Goal: Contribute content: Contribute content

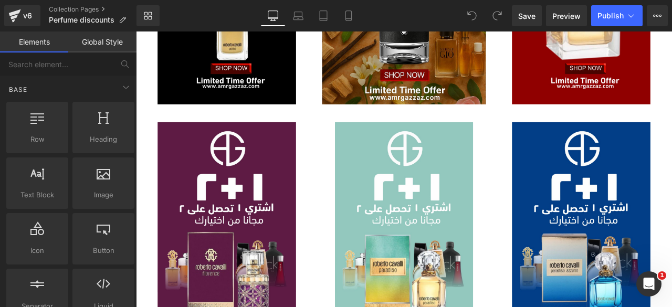
scroll to position [759, 0]
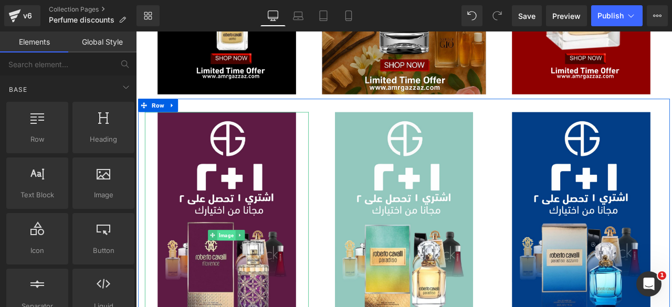
click at [236, 269] on span "Image" at bounding box center [243, 273] width 22 height 13
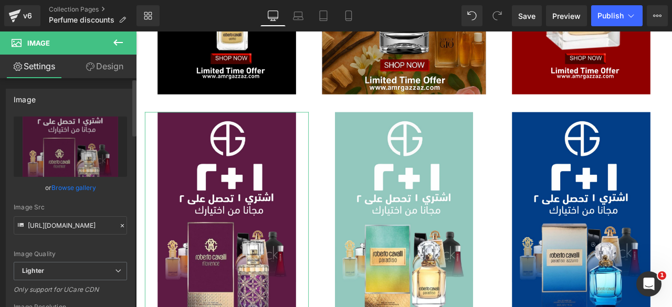
click at [70, 185] on link "Browse gallery" at bounding box center [73, 187] width 45 height 18
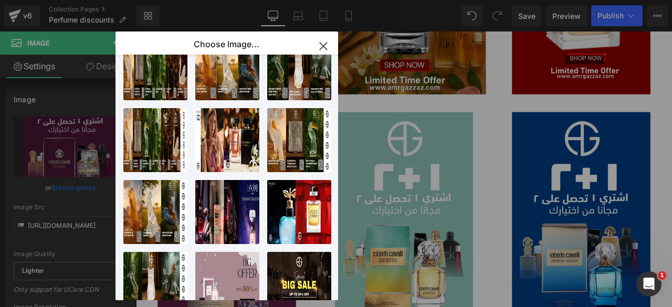
scroll to position [0, 0]
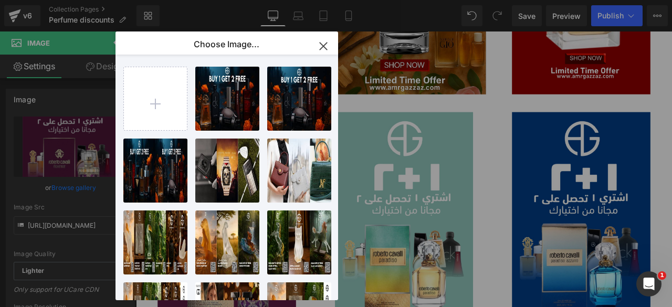
click at [323, 47] on icon "button" at bounding box center [323, 46] width 7 height 7
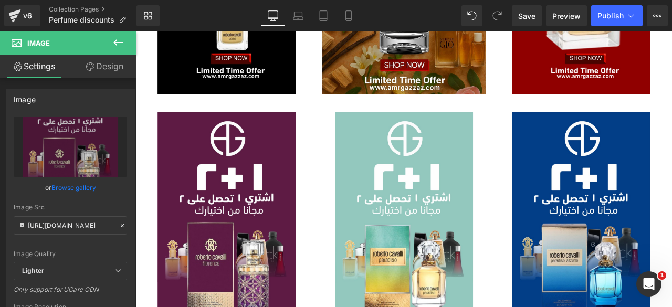
click at [114, 39] on icon at bounding box center [118, 42] width 13 height 13
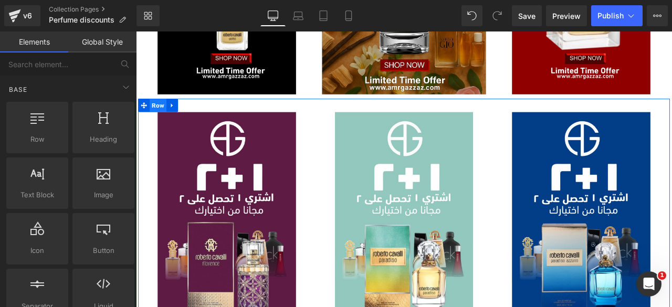
click at [164, 115] on span "Row" at bounding box center [162, 119] width 20 height 16
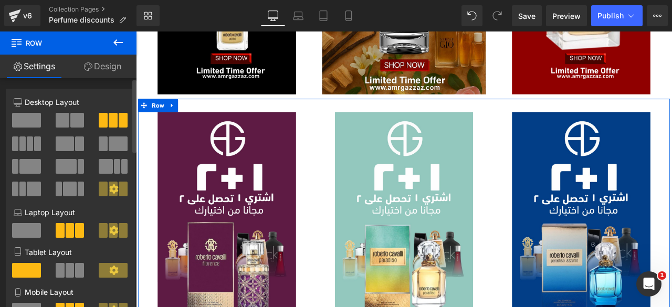
click at [62, 122] on span at bounding box center [63, 120] width 14 height 15
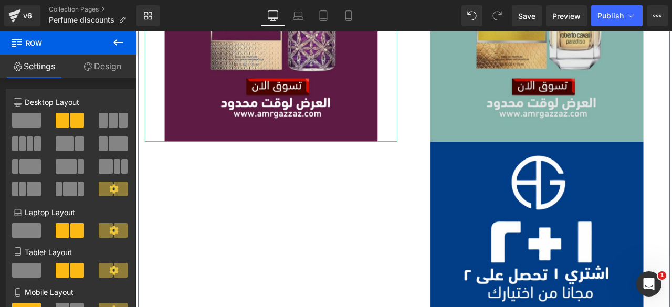
scroll to position [1175, 0]
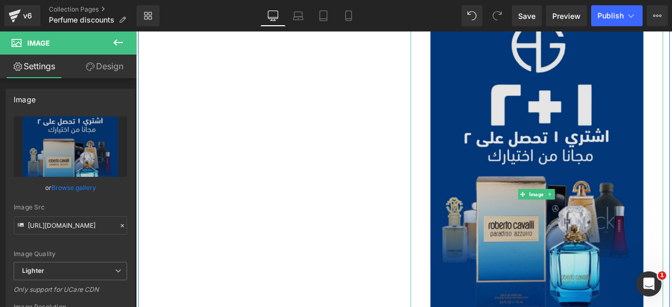
scroll to position [1336, 0]
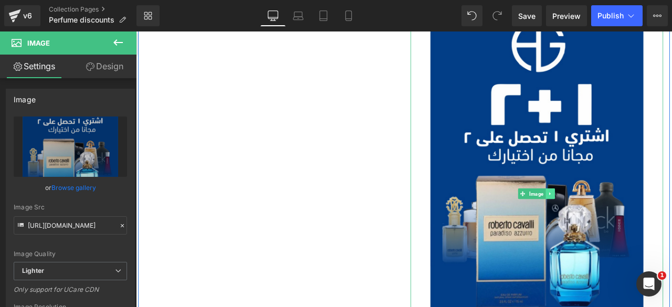
click at [623, 220] on icon at bounding box center [626, 223] width 6 height 6
click at [629, 220] on icon at bounding box center [632, 223] width 6 height 6
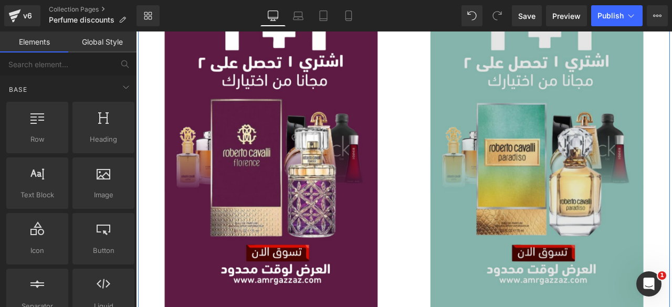
scroll to position [970, 0]
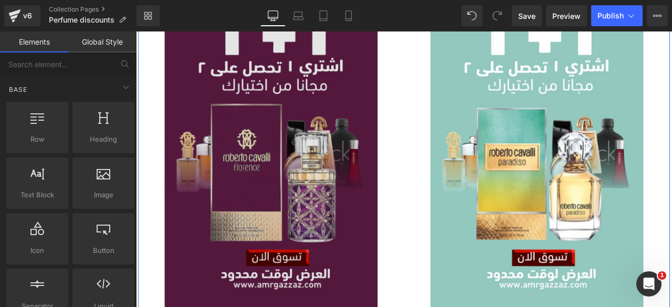
drag, startPoint x: 584, startPoint y: 228, endPoint x: 226, endPoint y: 176, distance: 361.6
click at [584, 228] on img at bounding box center [610, 140] width 299 height 449
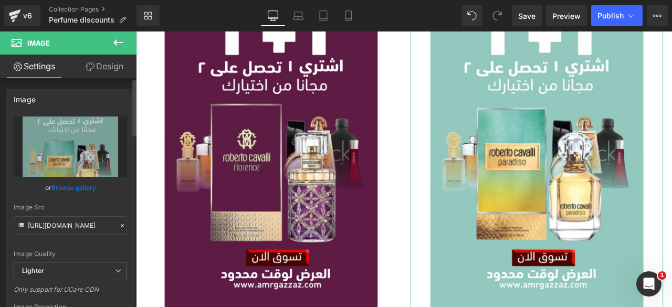
click at [55, 191] on link "Browse gallery" at bounding box center [73, 187] width 45 height 18
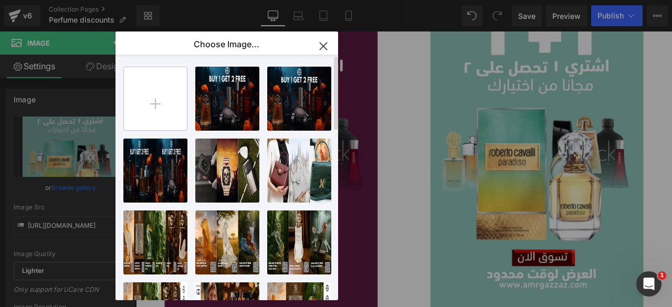
click at [153, 92] on input "file" at bounding box center [155, 98] width 63 height 63
type input "C:\fakepath\e660dde2-6abe-49e3-9c87-0cdf516ac34b2.jpg"
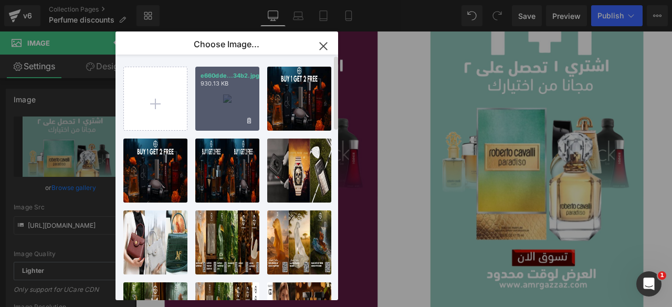
click at [220, 101] on div "e660dde...34b2.jpg 930.13 KB" at bounding box center [227, 99] width 64 height 64
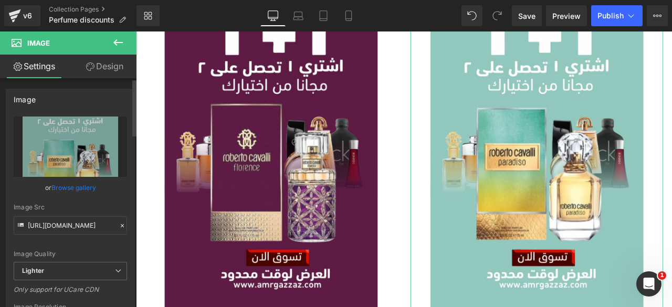
click at [72, 186] on link "Browse gallery" at bounding box center [73, 187] width 45 height 18
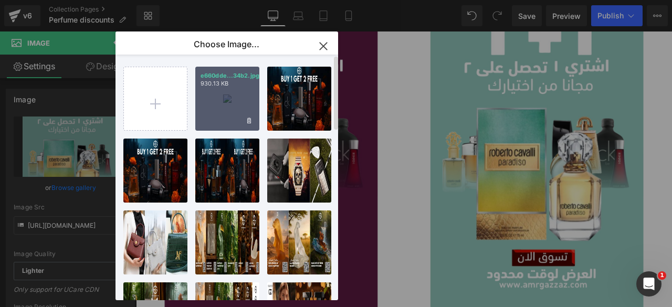
click at [213, 99] on div "e660dde...34b2.jpg 930.13 KB" at bounding box center [227, 99] width 64 height 64
type input "[URL][DOMAIN_NAME]"
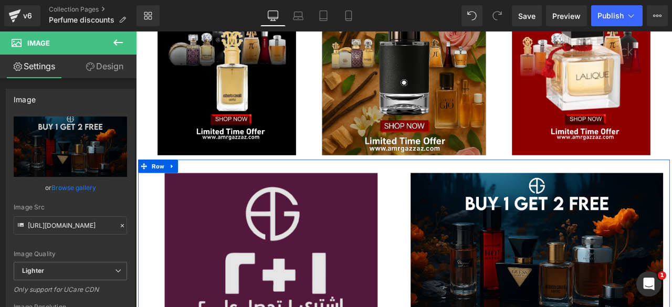
scroll to position [687, 0]
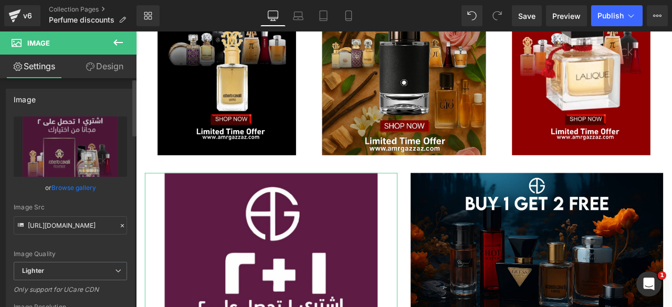
click at [59, 188] on link "Browse gallery" at bounding box center [73, 187] width 45 height 18
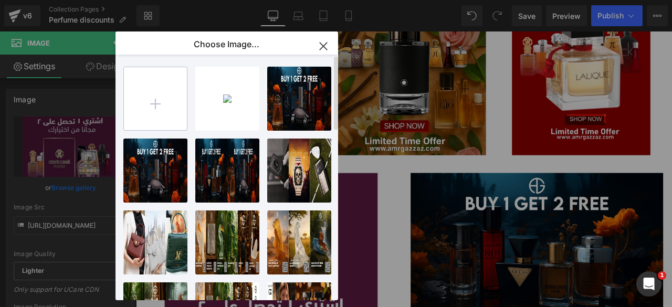
click at [167, 94] on input "file" at bounding box center [155, 98] width 63 height 63
type input "C:\fakepath\e660dde2-6abe-49e3-9c87-0cdf516ac34b.jpg"
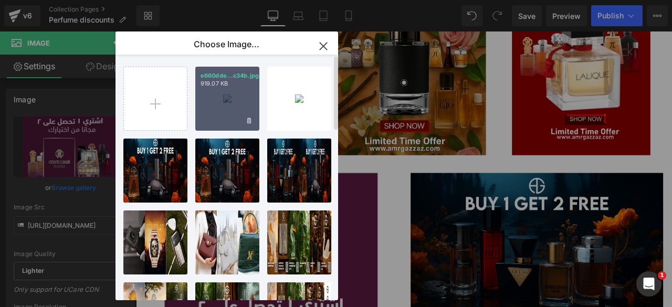
click at [227, 101] on div "e660dde...c34b.jpg 919.07 KB" at bounding box center [227, 99] width 64 height 64
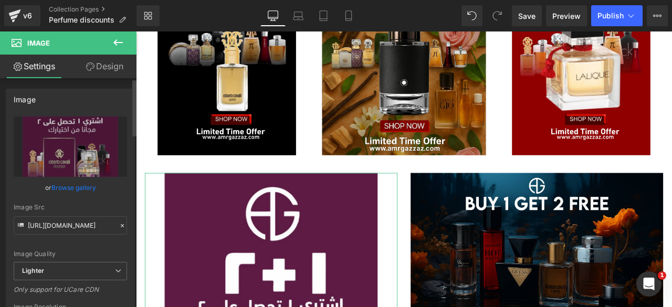
click at [66, 187] on link "Browse gallery" at bounding box center [73, 187] width 45 height 18
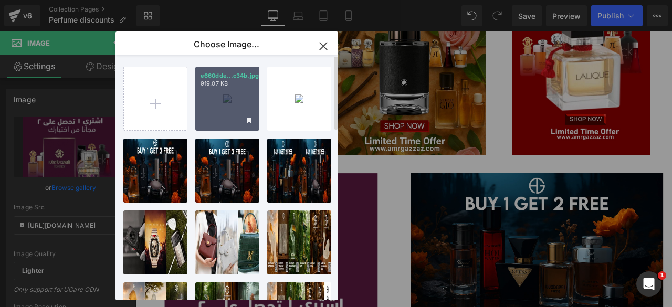
click at [219, 101] on div "e660dde...c34b.jpg 919.07 KB" at bounding box center [227, 99] width 64 height 64
type input "[URL][DOMAIN_NAME]"
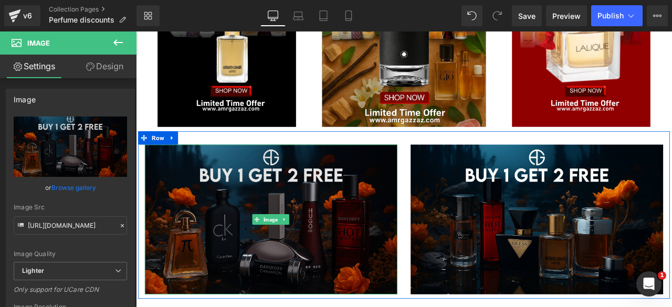
scroll to position [718, 0]
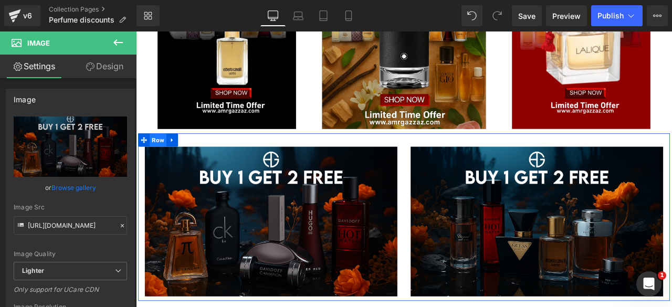
click at [152, 158] on span "Row" at bounding box center [162, 160] width 20 height 16
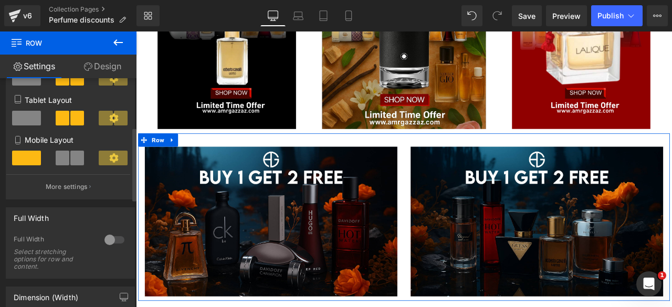
scroll to position [153, 0]
click at [115, 240] on div at bounding box center [114, 239] width 25 height 17
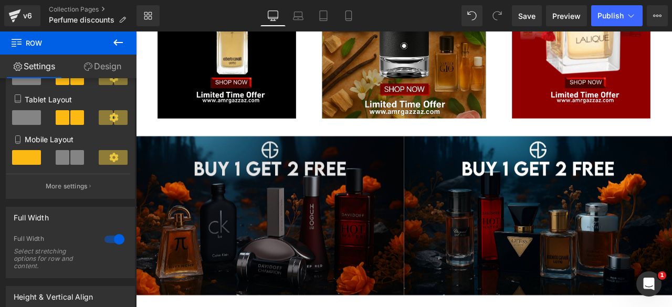
scroll to position [728, 0]
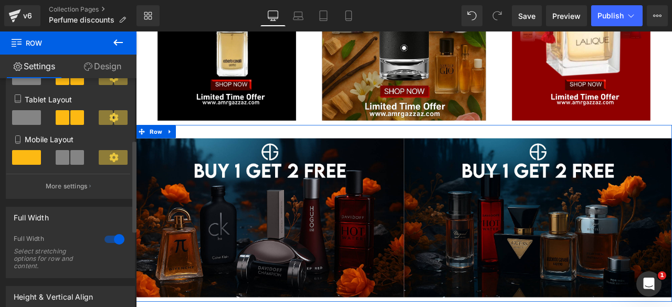
click at [108, 241] on div at bounding box center [114, 239] width 25 height 17
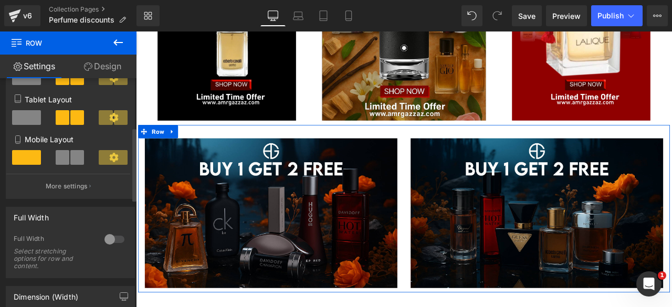
click at [118, 240] on div at bounding box center [114, 239] width 25 height 17
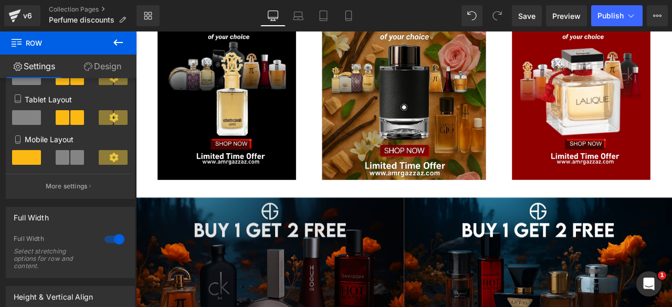
scroll to position [674, 0]
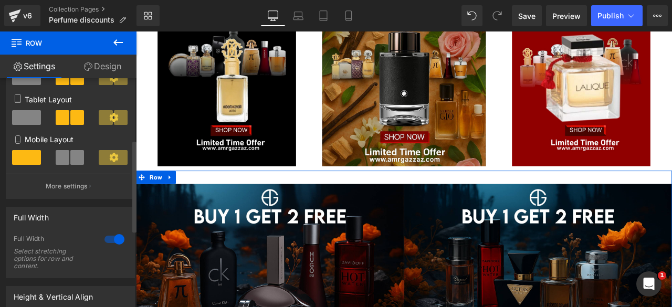
click at [106, 244] on div at bounding box center [114, 239] width 25 height 17
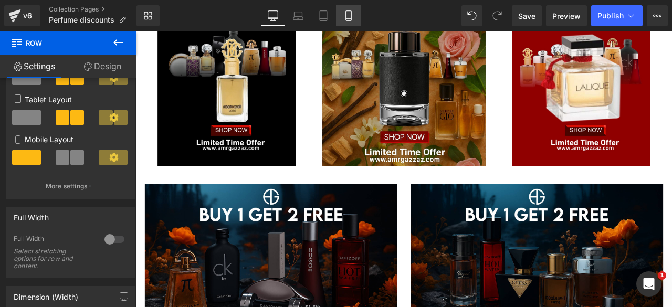
click at [342, 17] on link "Mobile" at bounding box center [348, 15] width 25 height 21
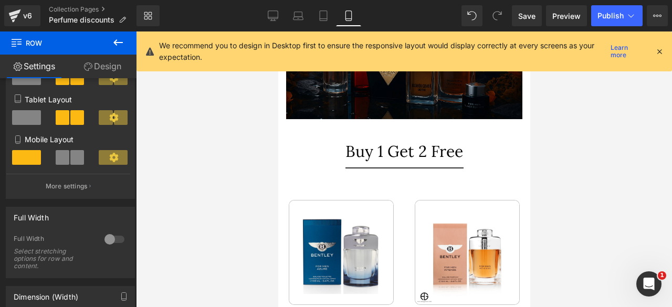
type input "100"
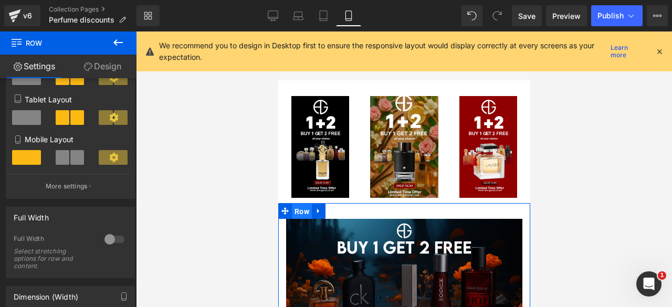
click at [304, 204] on span "Row" at bounding box center [301, 212] width 20 height 16
click at [70, 160] on span at bounding box center [77, 157] width 14 height 15
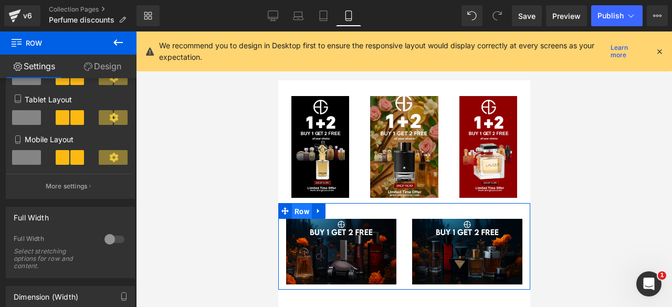
click at [297, 204] on span "Row" at bounding box center [301, 212] width 20 height 16
click at [114, 237] on div at bounding box center [114, 239] width 25 height 17
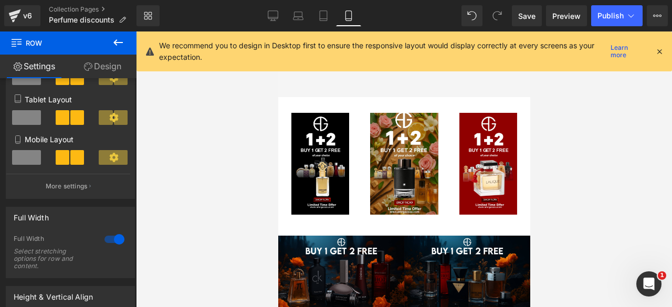
scroll to position [248, 0]
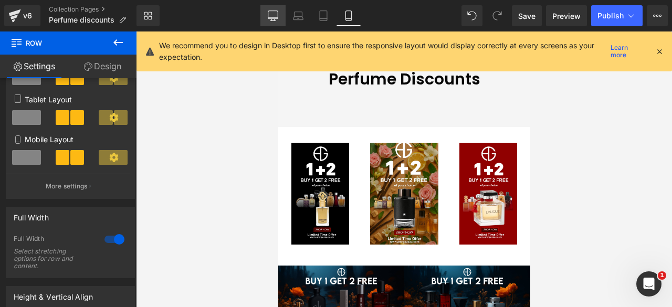
click at [271, 13] on icon at bounding box center [273, 15] width 10 height 10
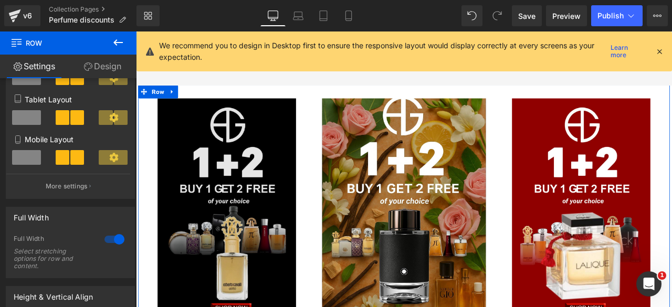
scroll to position [462, 0]
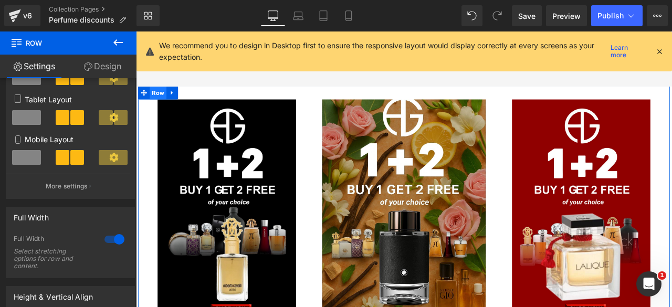
click at [167, 98] on span "Row" at bounding box center [162, 104] width 20 height 16
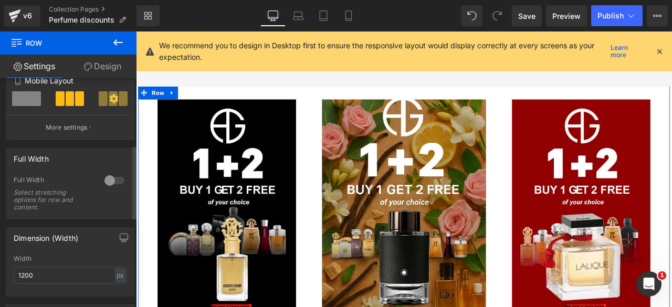
scroll to position [215, 0]
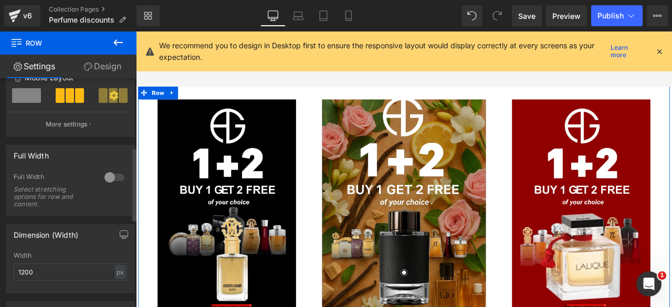
click at [113, 179] on div at bounding box center [114, 177] width 25 height 17
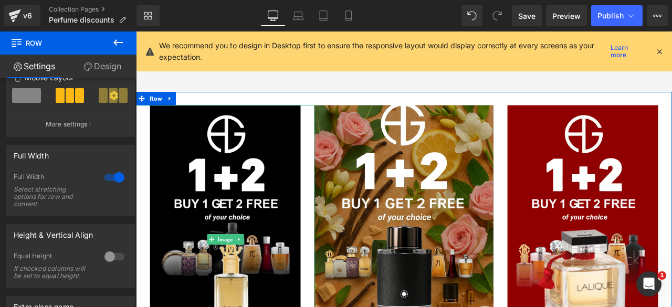
scroll to position [455, 0]
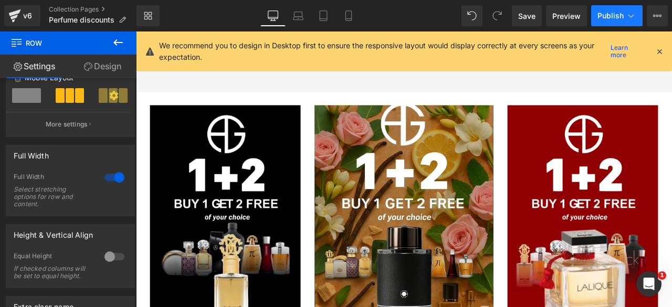
click at [614, 15] on span "Publish" at bounding box center [610, 16] width 26 height 8
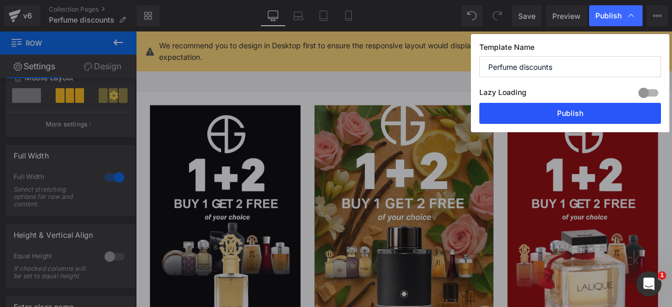
click at [550, 113] on button "Publish" at bounding box center [570, 113] width 182 height 21
